Goal: Transaction & Acquisition: Purchase product/service

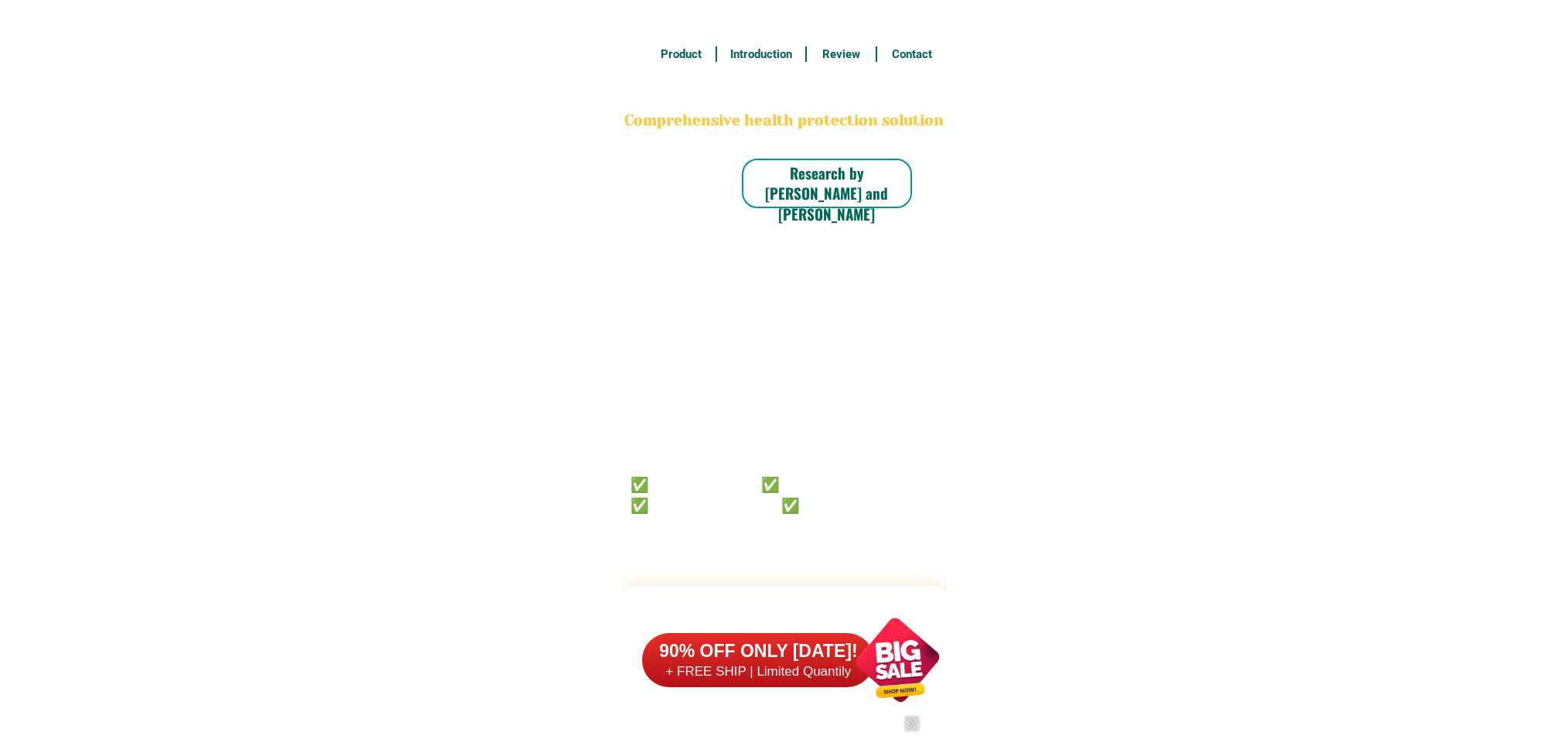
scroll to position [12030, 0]
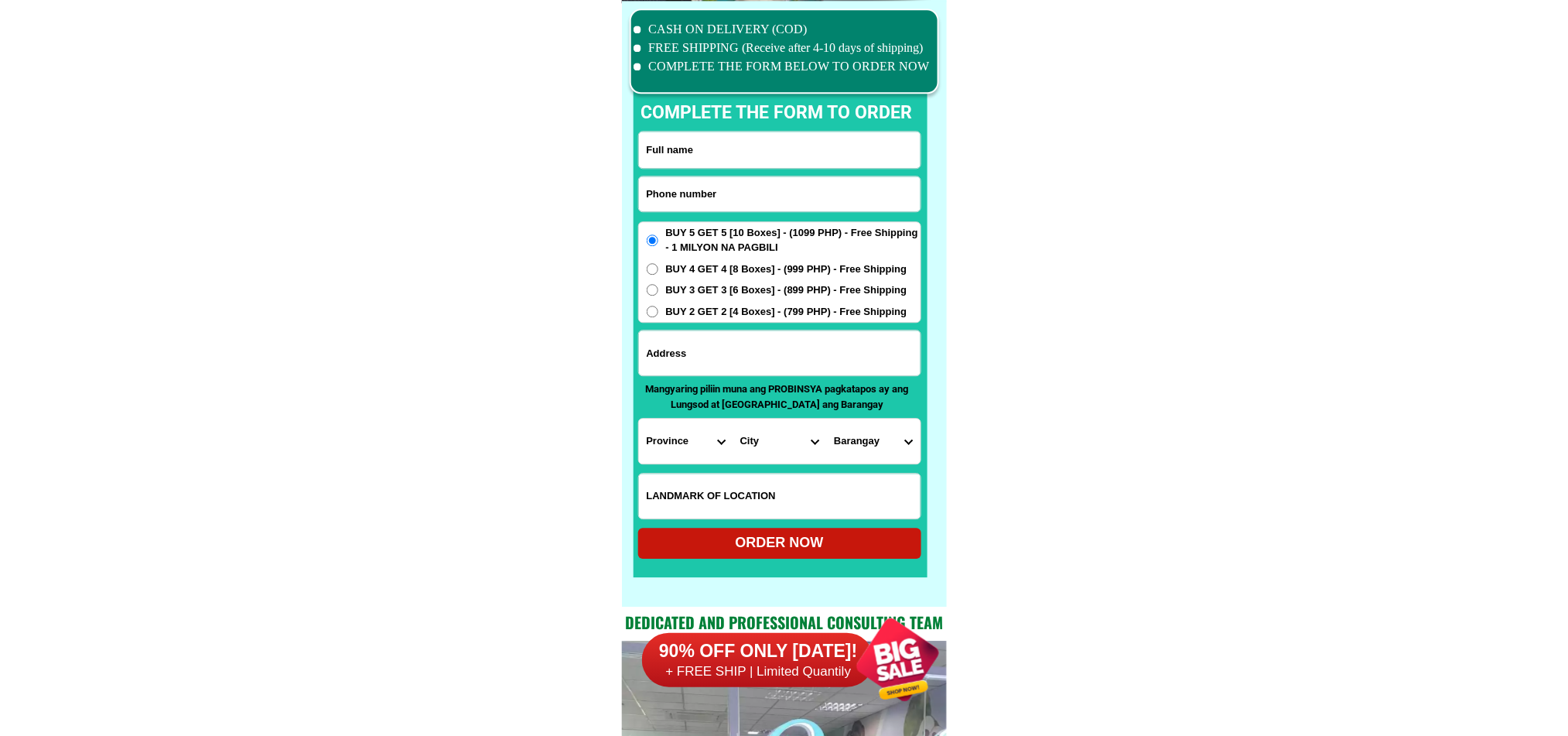
click at [762, 204] on input "Input phone_number" at bounding box center [779, 194] width 281 height 35
paste input "09364716397"
type input "09364716397"
click at [861, 161] on input "Input full_name" at bounding box center [779, 150] width 281 height 37
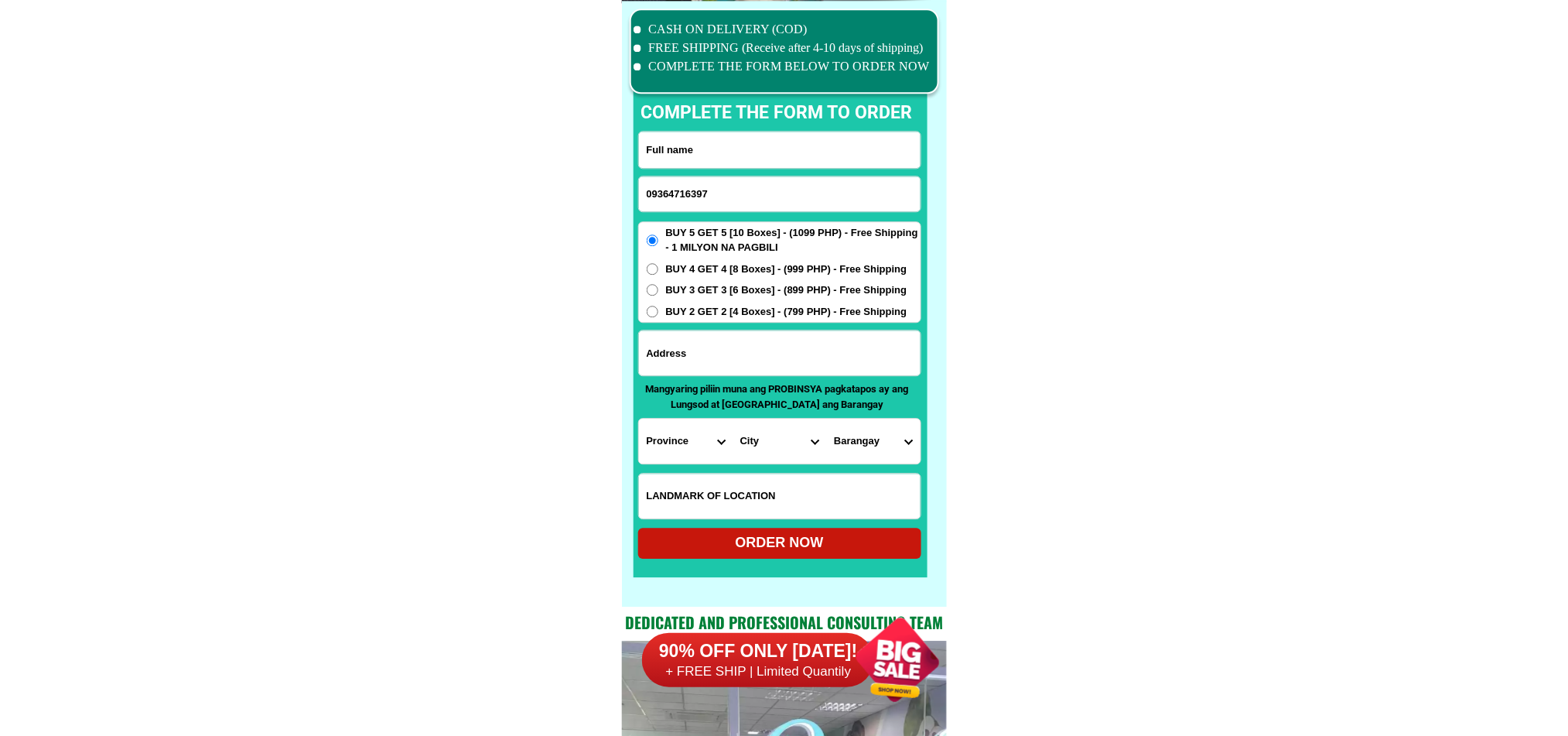
paste input "[PERSON_NAME]"
type input "[PERSON_NAME]"
click at [802, 347] on input "Input address" at bounding box center [779, 353] width 281 height 45
paste input "blk 22 lot 46 ph 1 [GEOGRAPHIC_DATA] 8b"
type input "blk 22 lot 46 ph 1 [GEOGRAPHIC_DATA] 8b"
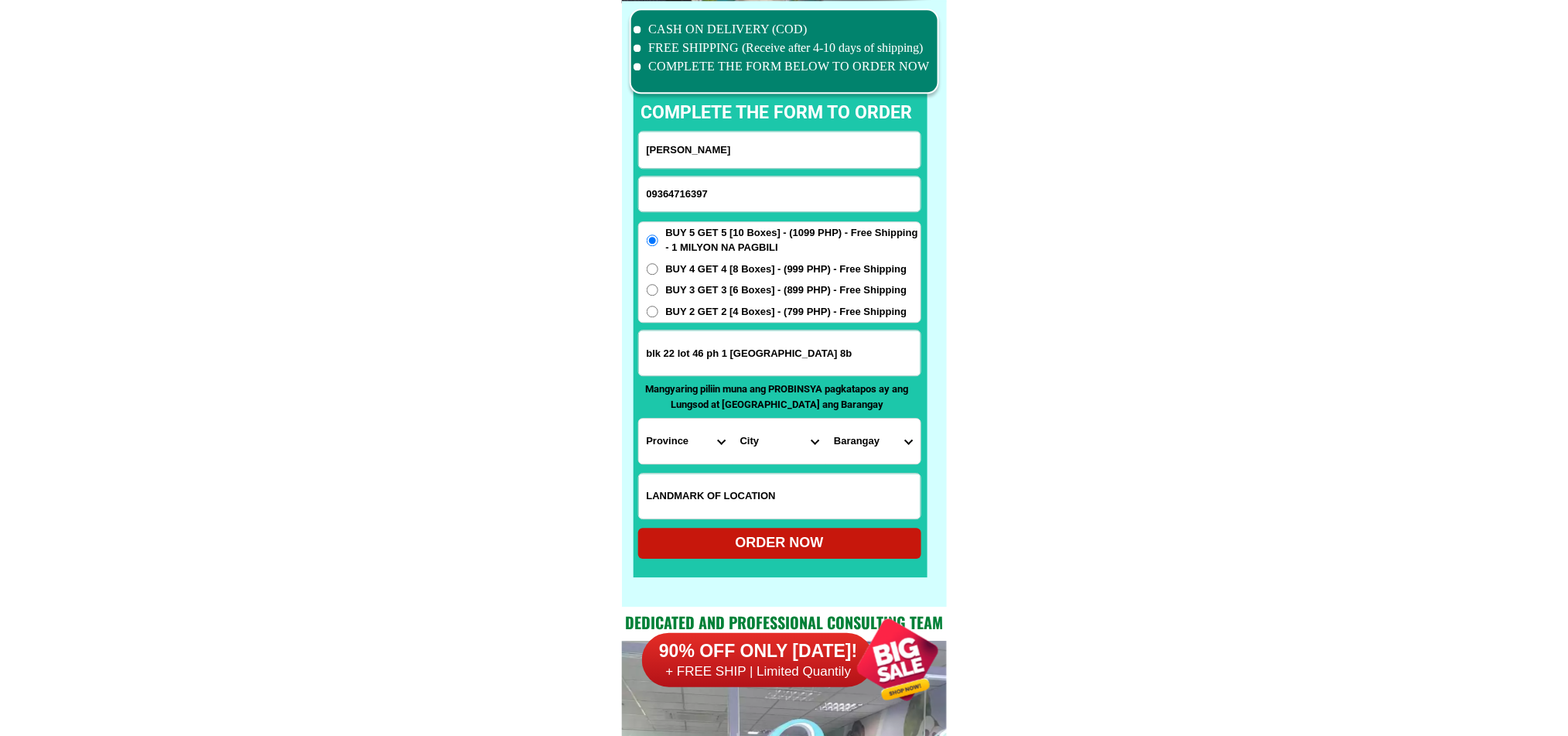
click at [801, 478] on input "Input LANDMARKOFLOCATION" at bounding box center [779, 496] width 281 height 45
paste input "tabe ng world of hope [DEMOGRAPHIC_DATA]"
type input "tabe ng world of hope [DEMOGRAPHIC_DATA]"
click at [689, 450] on select "Province [GEOGRAPHIC_DATA] [GEOGRAPHIC_DATA][PERSON_NAME][GEOGRAPHIC_DATA][GEOG…" at bounding box center [685, 441] width 93 height 45
select select "63_993"
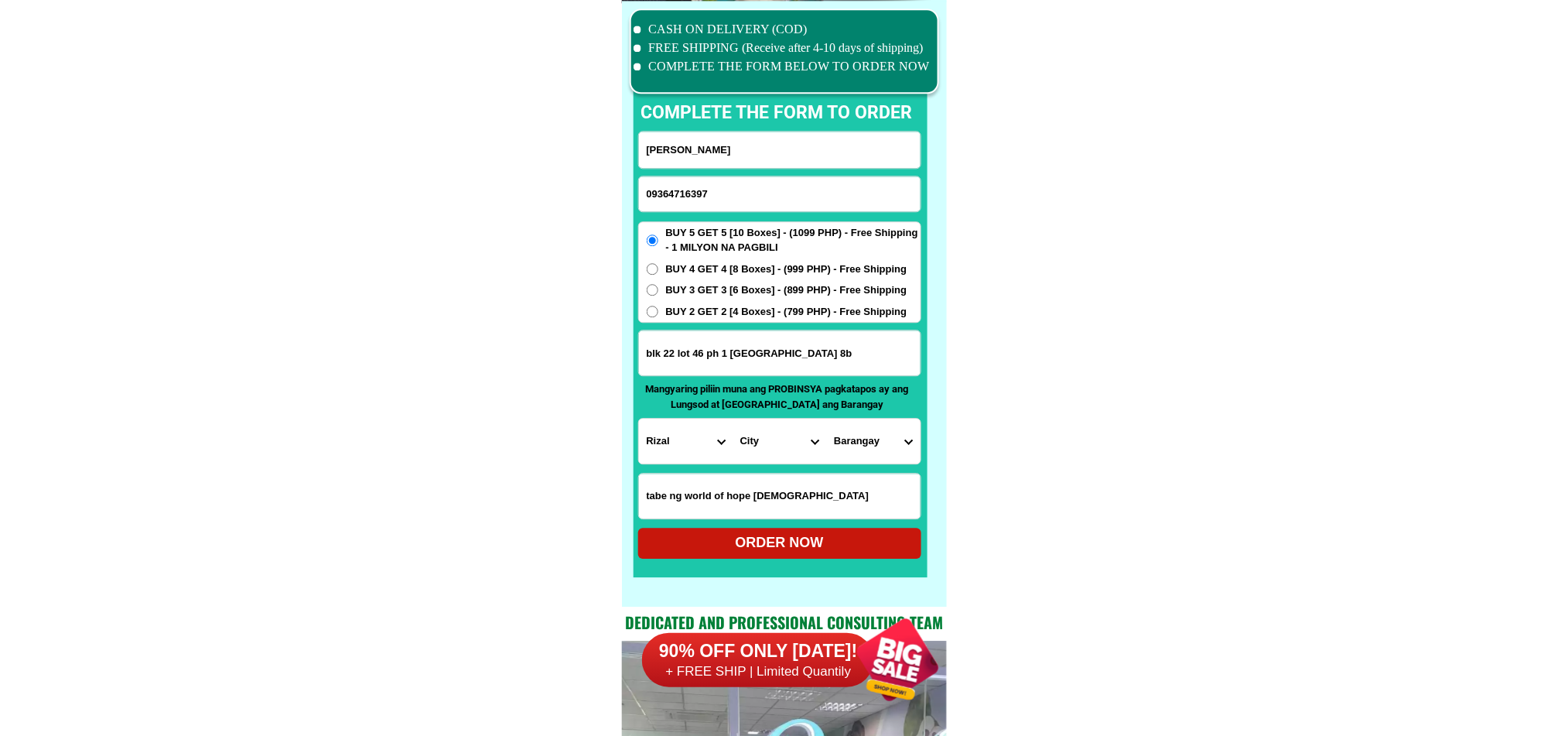
click at [773, 425] on select "City Angono Antipolo-city [GEOGRAPHIC_DATA] [GEOGRAPHIC_DATA] [GEOGRAPHIC_DATA]…" at bounding box center [779, 441] width 93 height 45
select select "63_9933587"
click at [859, 429] on select "Barangay Balite (pob.) [GEOGRAPHIC_DATA][PERSON_NAME] [PERSON_NAME][GEOGRAPHIC_…" at bounding box center [872, 441] width 93 height 45
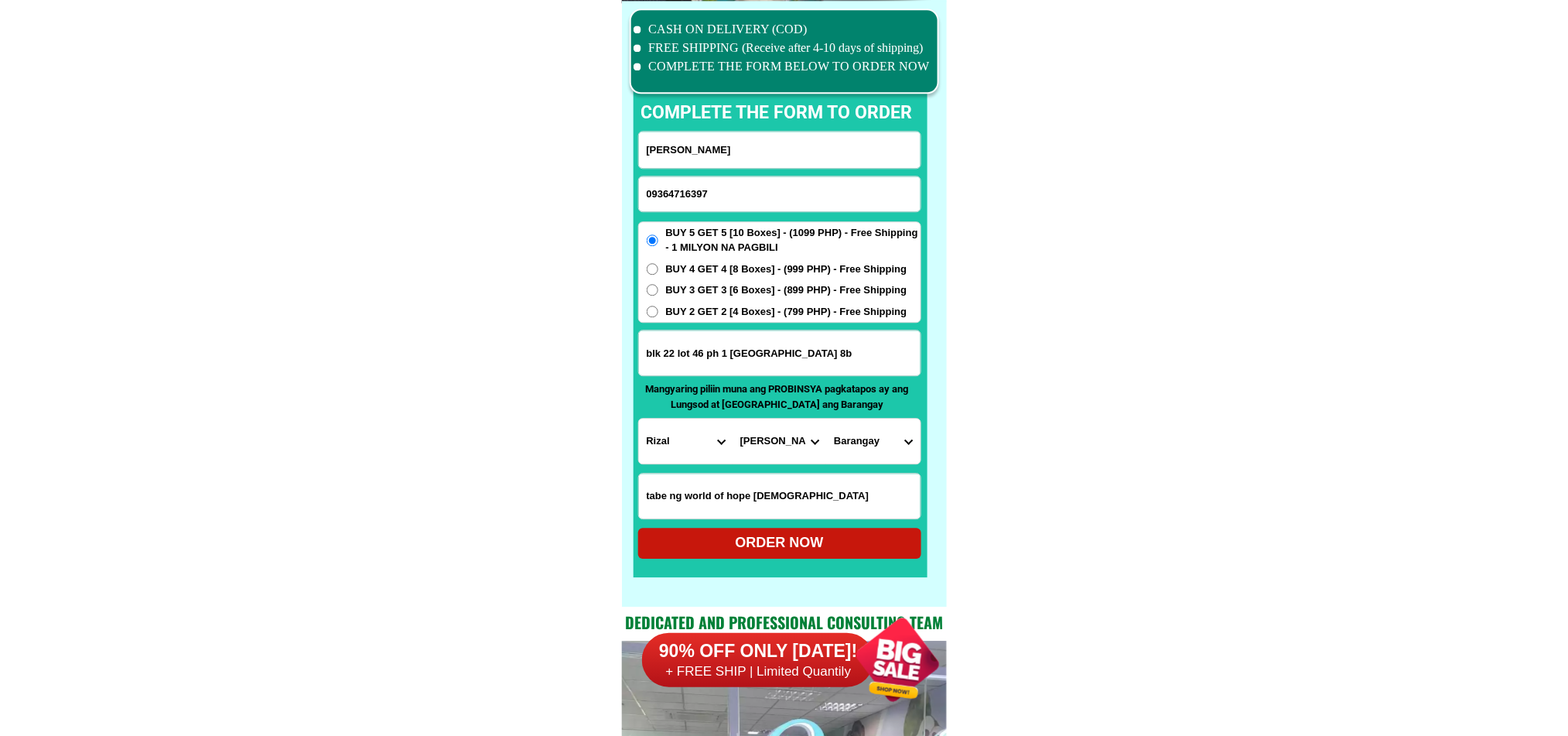
select select "63_99335876972"
click at [826, 419] on select "Barangay Balite (pob.) [GEOGRAPHIC_DATA][PERSON_NAME] [PERSON_NAME][GEOGRAPHIC_…" at bounding box center [872, 441] width 93 height 45
click at [845, 536] on div "ORDER NOW" at bounding box center [779, 543] width 283 height 21
radio input "true"
